Goal: Information Seeking & Learning: Learn about a topic

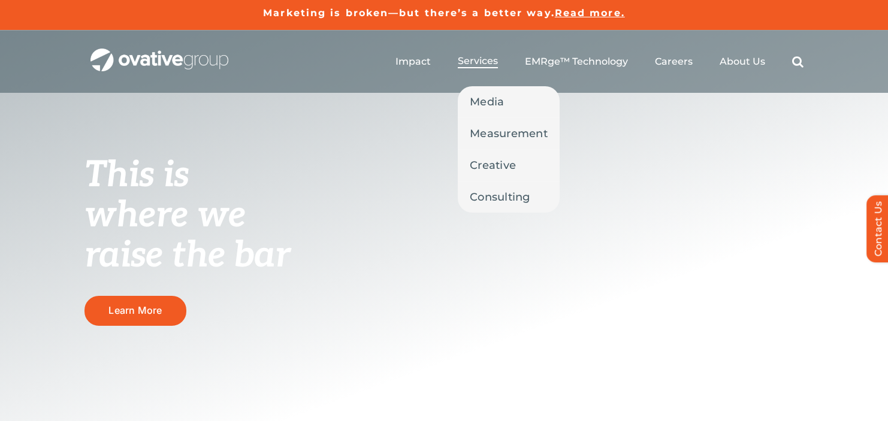
click at [475, 64] on span "Services" at bounding box center [478, 61] width 40 height 12
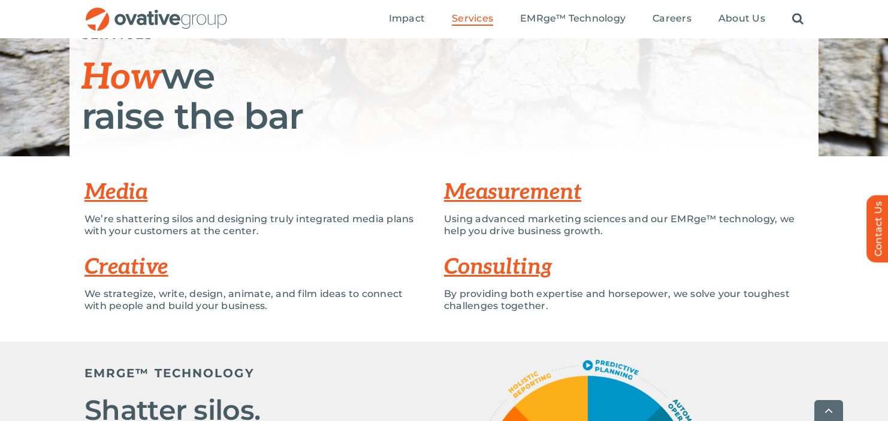
scroll to position [207, 0]
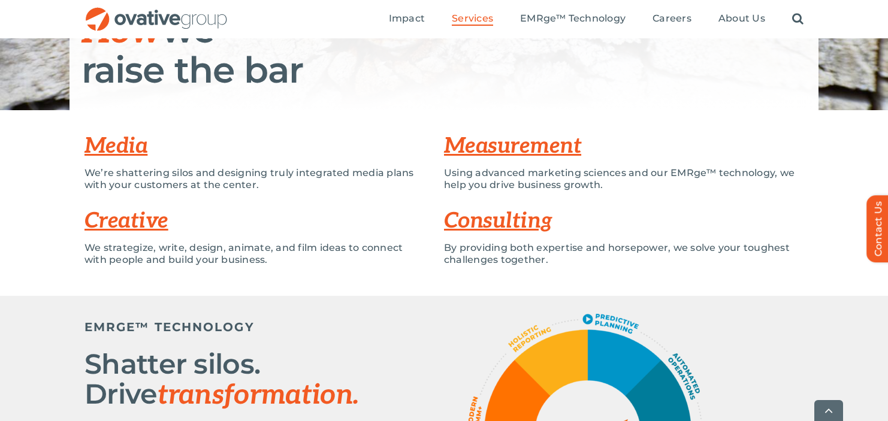
click at [496, 179] on p "Using advanced marketing sciences and our EMRge™ technology, we help you drive …" at bounding box center [624, 179] width 360 height 24
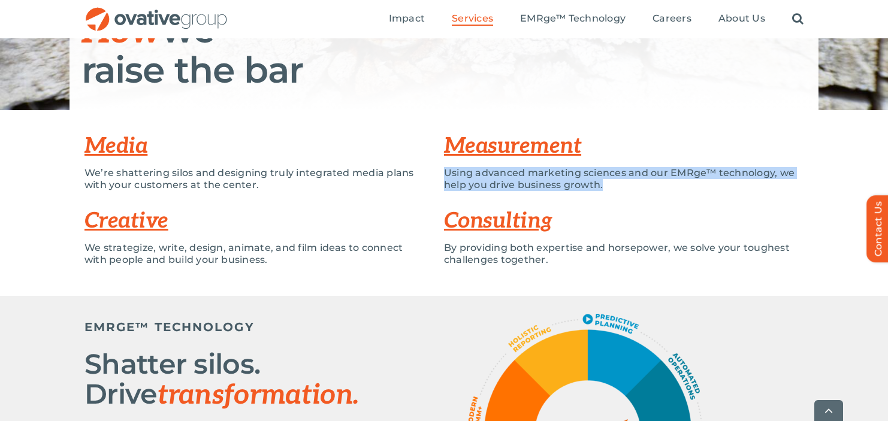
click at [496, 179] on p "Using advanced marketing sciences and our EMRge™ technology, we help you drive …" at bounding box center [624, 179] width 360 height 24
click at [621, 176] on p "Using advanced marketing sciences and our EMRge™ technology, we help you drive …" at bounding box center [624, 179] width 360 height 24
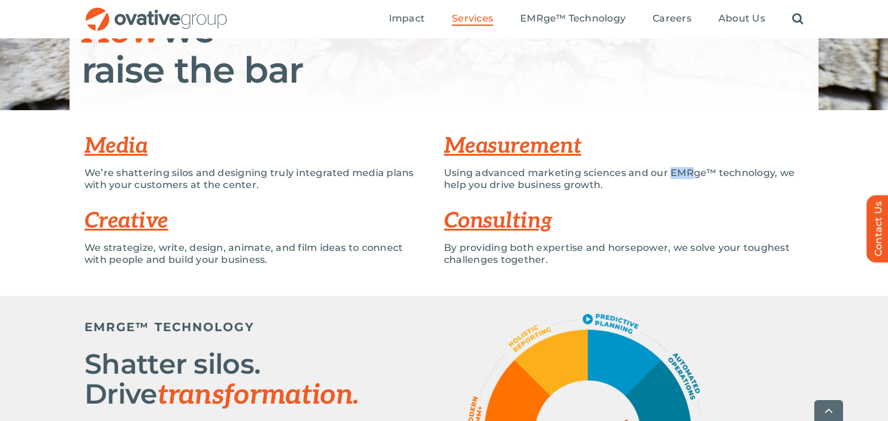
drag, startPoint x: 671, startPoint y: 174, endPoint x: 692, endPoint y: 174, distance: 21.0
click at [692, 174] on p "Using advanced marketing sciences and our EMRge™ technology, we help you drive …" at bounding box center [624, 179] width 360 height 24
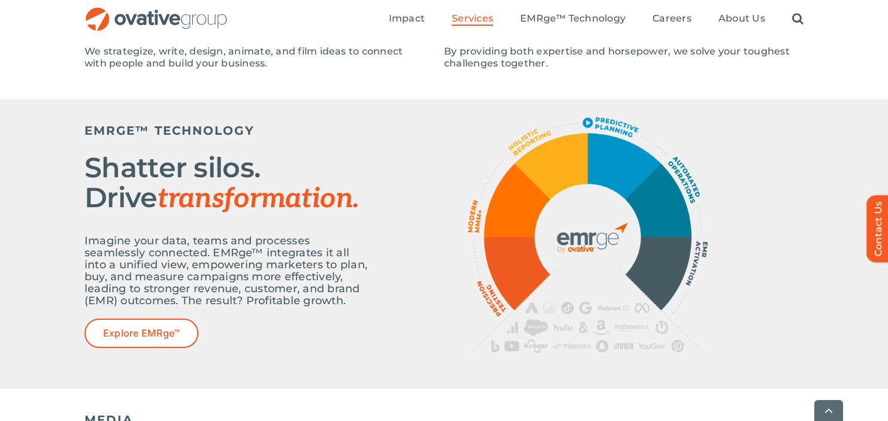
scroll to position [403, 0]
drag, startPoint x: 604, startPoint y: 350, endPoint x: 582, endPoint y: 361, distance: 24.1
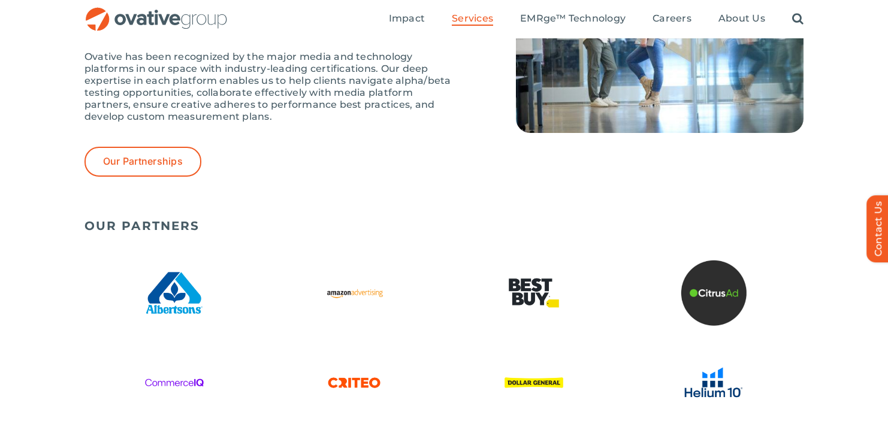
scroll to position [2615, 0]
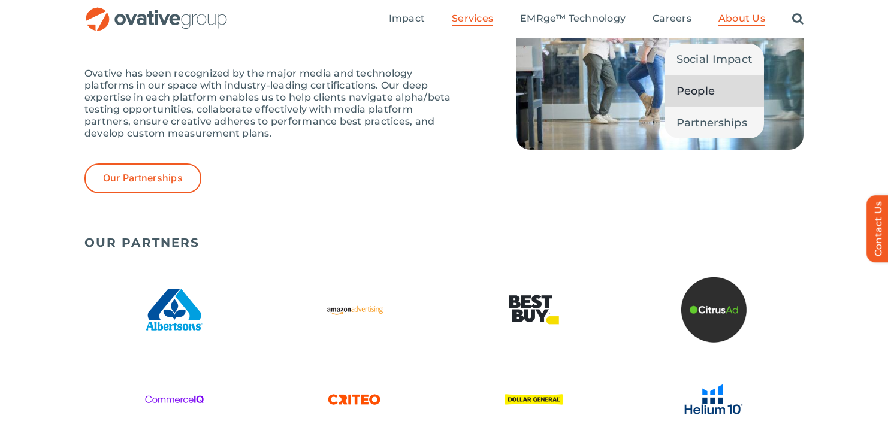
click at [693, 92] on span "People" at bounding box center [696, 91] width 39 height 17
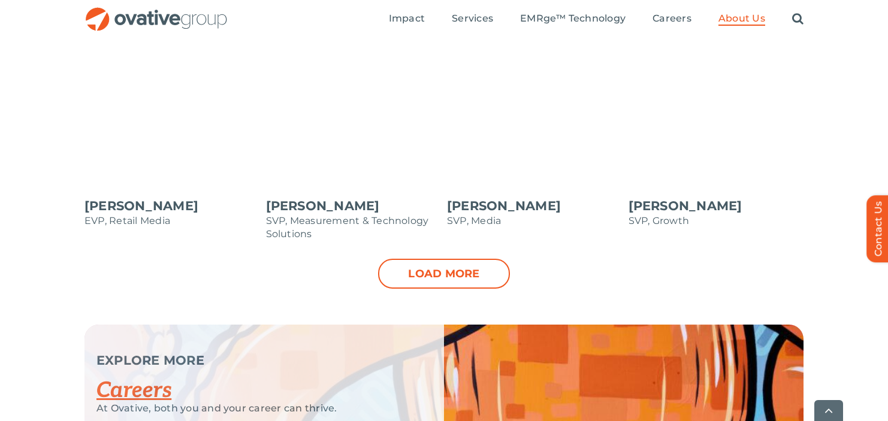
scroll to position [1312, 0]
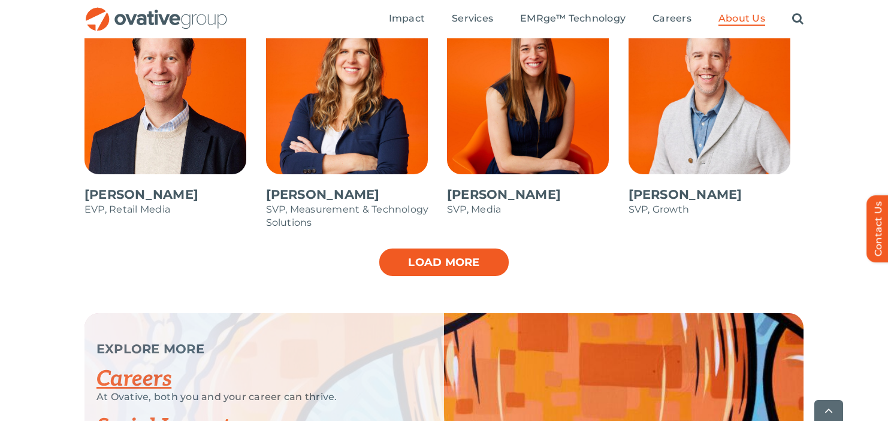
click at [465, 261] on link "Load more" at bounding box center [444, 263] width 132 height 30
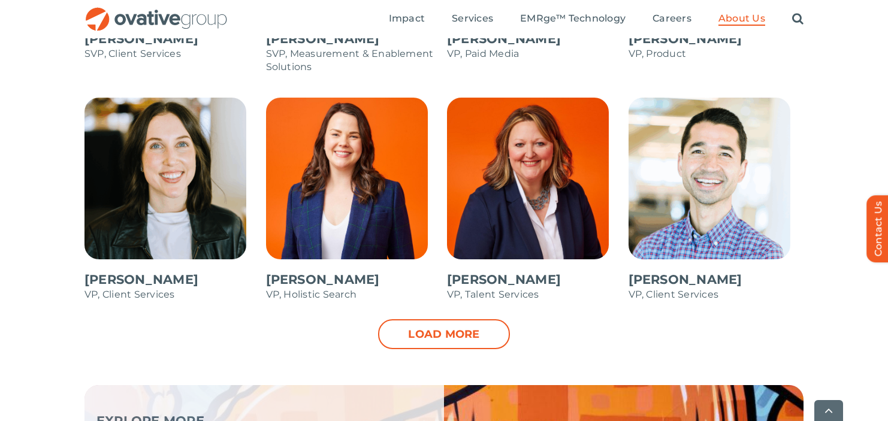
scroll to position [1711, 0]
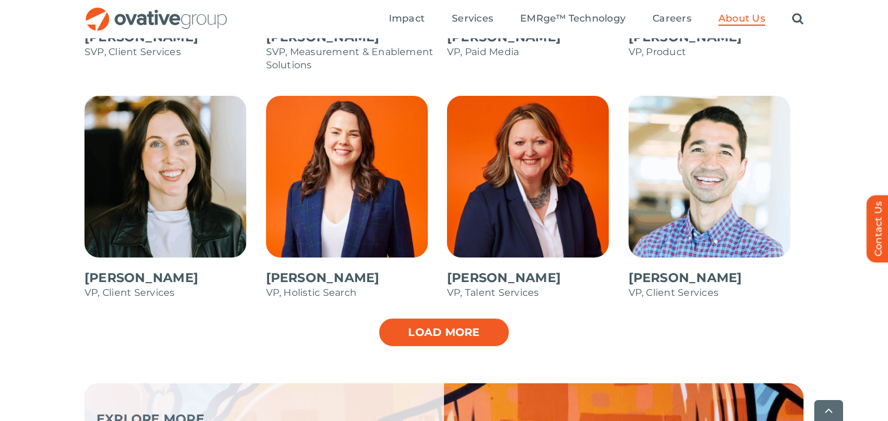
click at [465, 342] on link "Load more" at bounding box center [444, 333] width 132 height 30
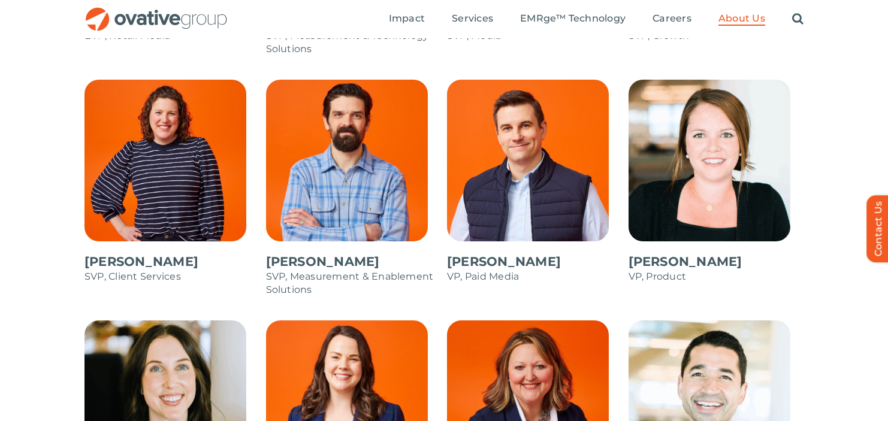
scroll to position [1434, 0]
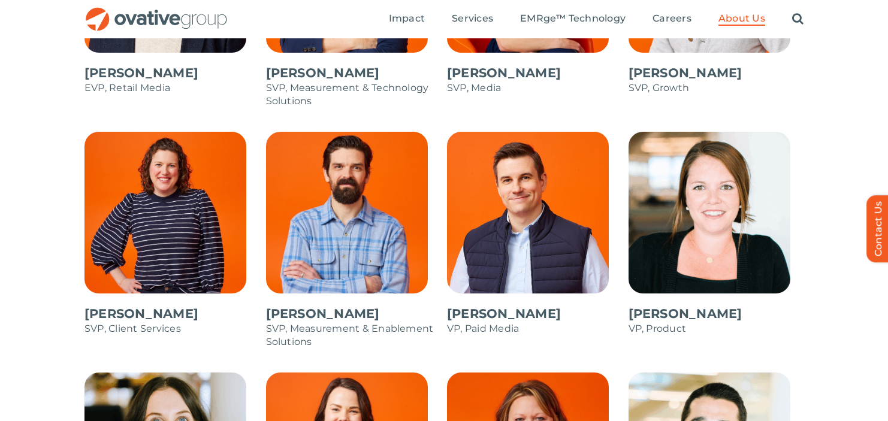
click at [467, 229] on span at bounding box center [535, 240] width 176 height 216
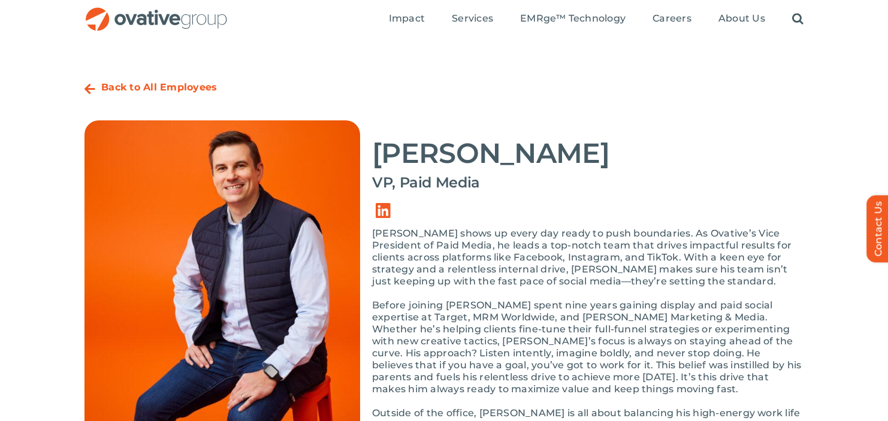
scroll to position [164, 0]
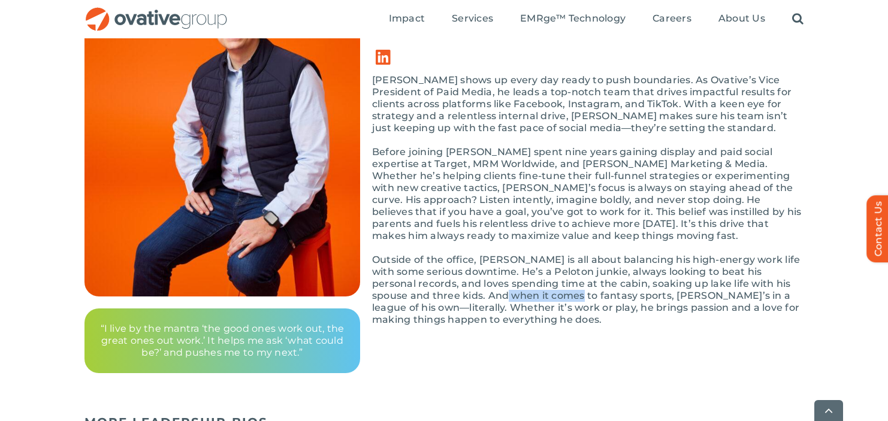
drag, startPoint x: 461, startPoint y: 297, endPoint x: 573, endPoint y: 298, distance: 112.1
click at [534, 298] on p "Outside of the office, Andy is all about balancing his high-energy work life wi…" at bounding box center [588, 290] width 432 height 72
click at [581, 335] on div "Andy shows up every day ready to push boundaries. As Ovative’s Vice President o…" at bounding box center [588, 206] width 432 height 264
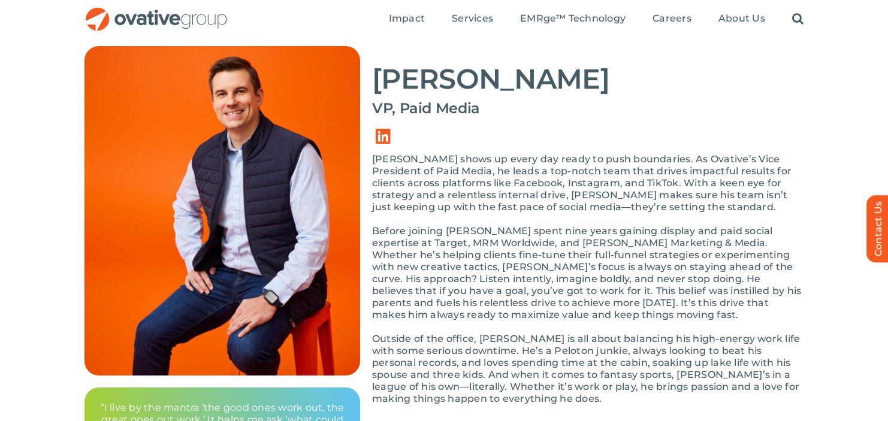
scroll to position [87, 0]
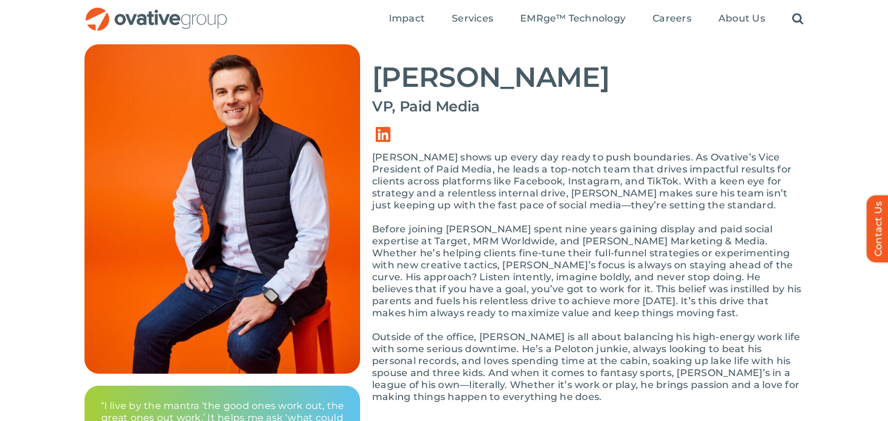
click at [607, 101] on h4 "VP, Paid Media" at bounding box center [588, 106] width 432 height 17
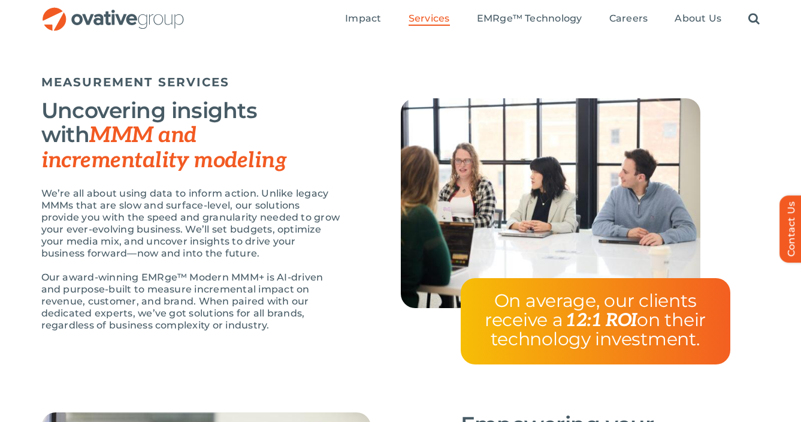
scroll to position [968, 0]
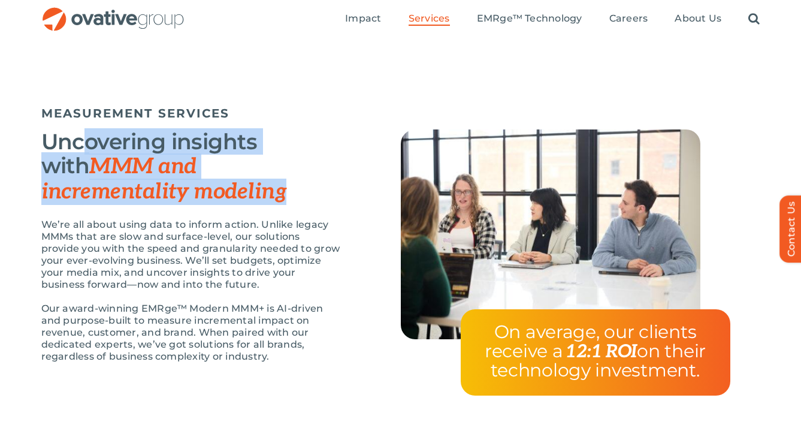
drag, startPoint x: 98, startPoint y: 144, endPoint x: 270, endPoint y: 189, distance: 177.8
click at [270, 189] on h3 "Uncovering insights with MMM and incrementality modeling" at bounding box center [191, 166] width 300 height 74
click at [326, 202] on h3 "Uncovering insights with MMM and incrementality modeling" at bounding box center [191, 166] width 300 height 74
drag, startPoint x: 168, startPoint y: 192, endPoint x: 53, endPoint y: 138, distance: 127.1
click at [53, 138] on h3 "Uncovering insights with MMM and incrementality modeling" at bounding box center [191, 166] width 300 height 74
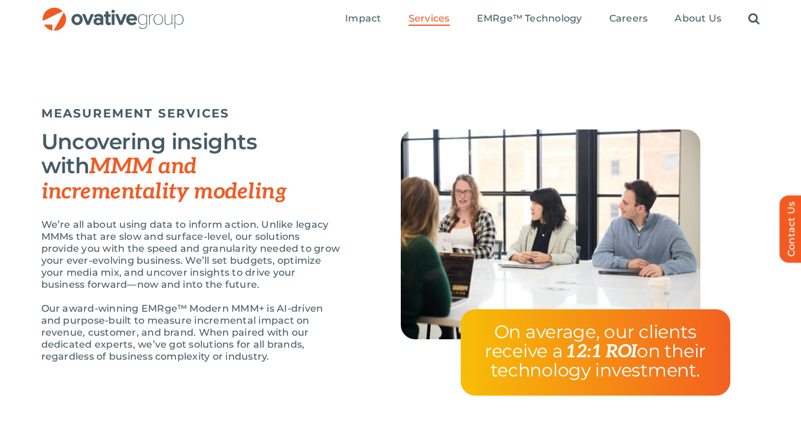
click at [340, 272] on div "Uncovering insights with MMM and incrementality modeling We’re all about using …" at bounding box center [221, 251] width 360 height 245
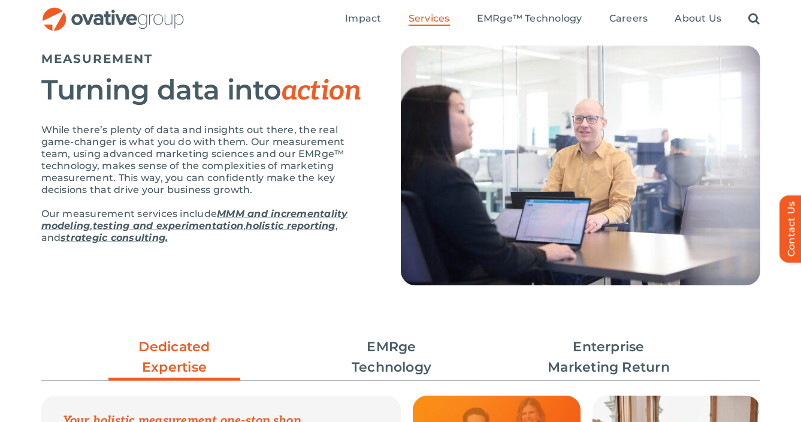
scroll to position [0, 0]
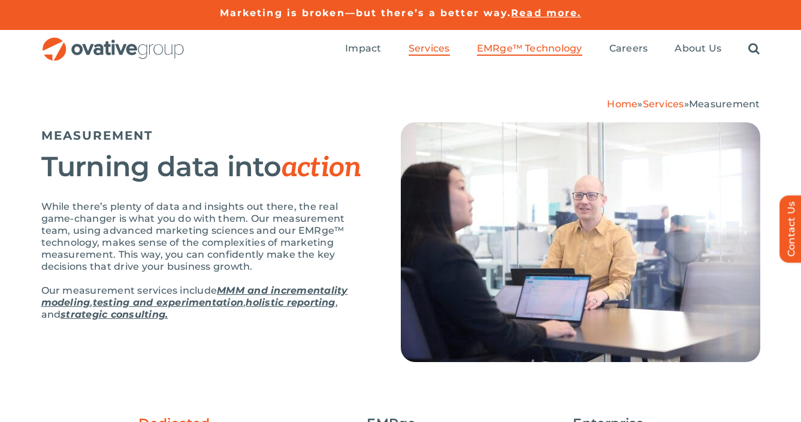
click at [492, 48] on span "EMRge™ Technology" at bounding box center [530, 49] width 106 height 12
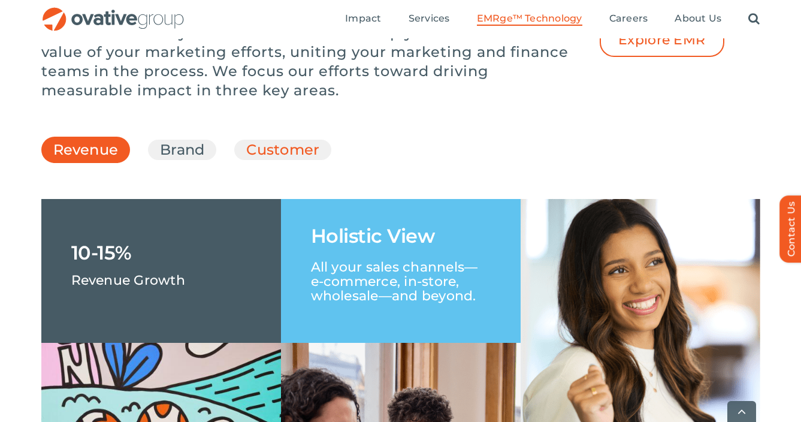
scroll to position [1728, 0]
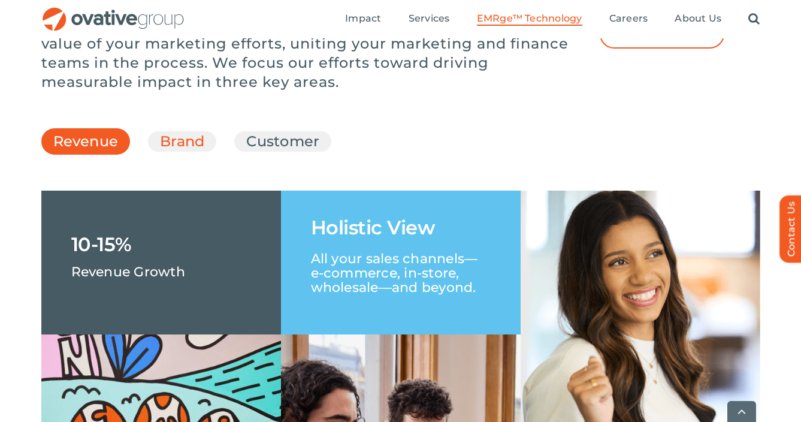
click at [188, 152] on link "Brand" at bounding box center [182, 141] width 44 height 20
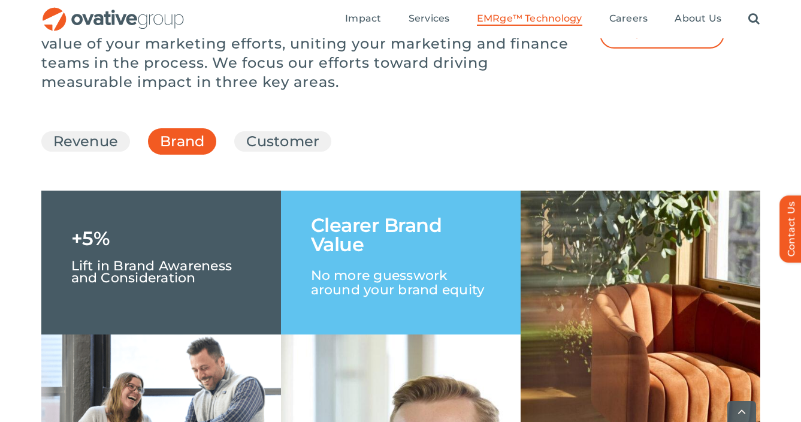
drag, startPoint x: 98, startPoint y: 180, endPoint x: 126, endPoint y: 170, distance: 29.2
click at [99, 152] on link "Revenue" at bounding box center [85, 141] width 65 height 20
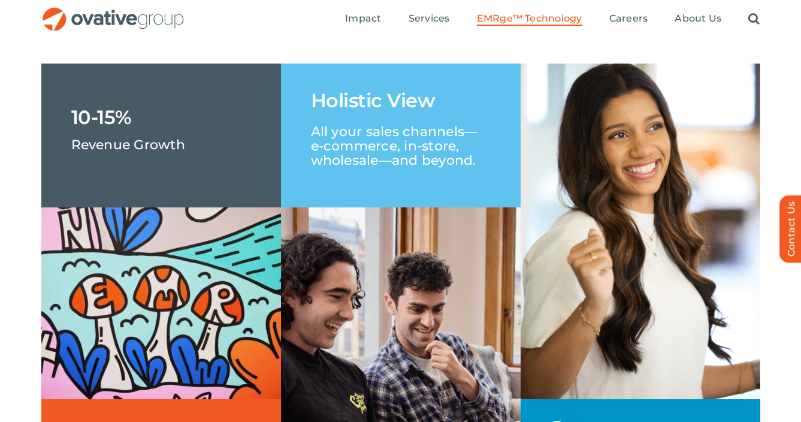
scroll to position [1823, 0]
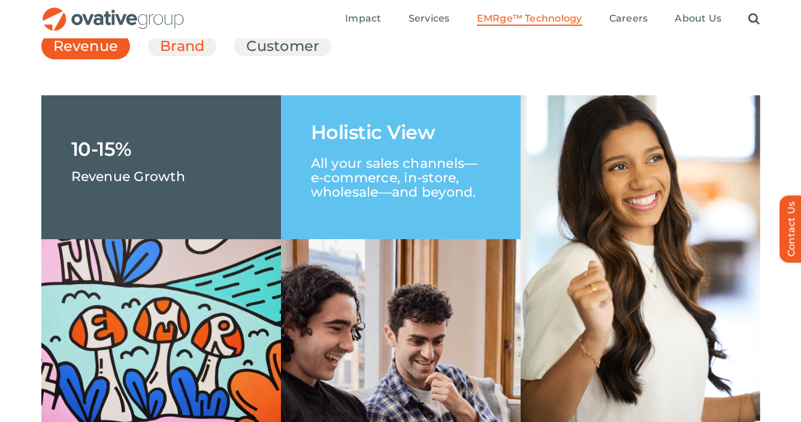
click at [183, 56] on link "Brand" at bounding box center [182, 46] width 44 height 20
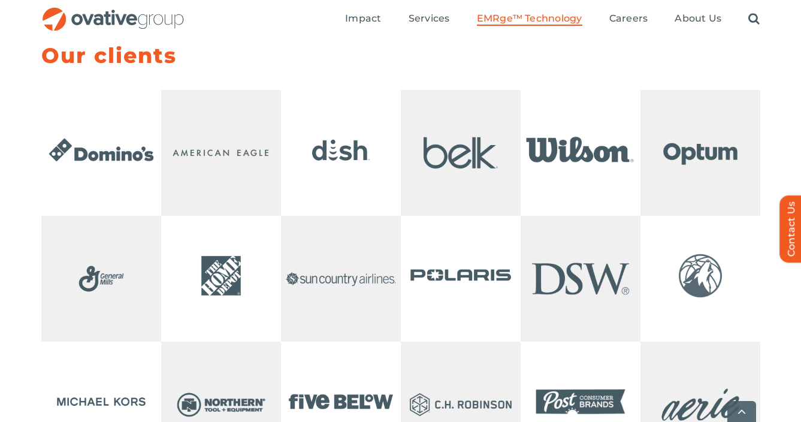
scroll to position [2421, 0]
